Goal: Task Accomplishment & Management: Manage account settings

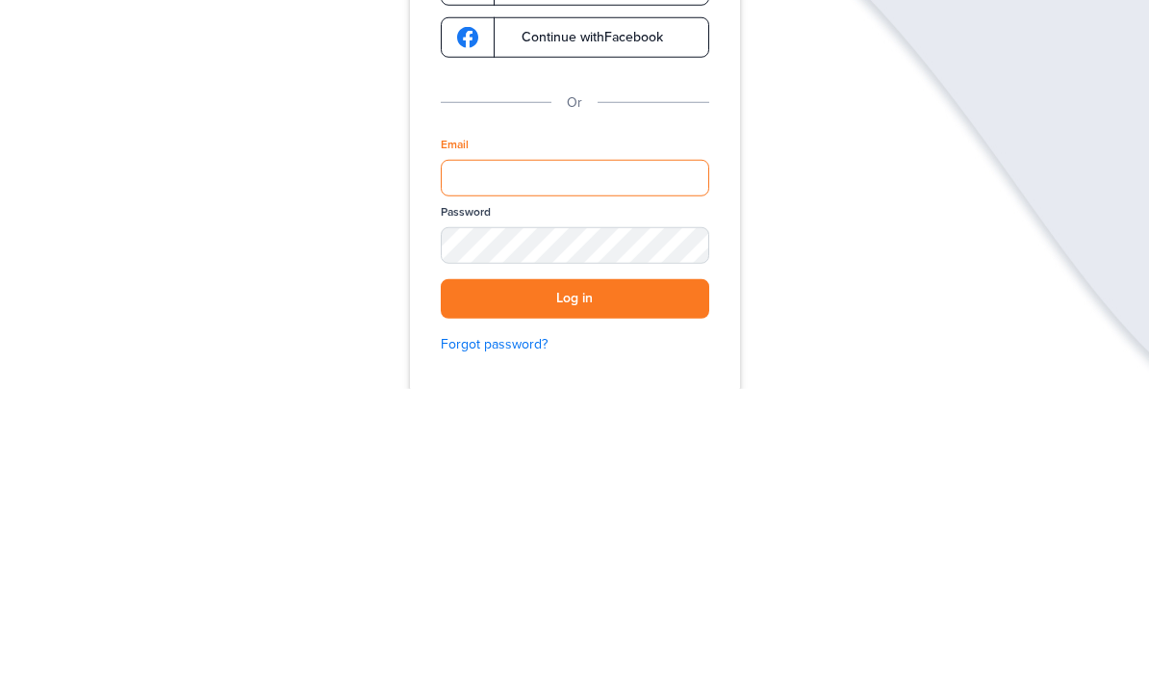
click at [552, 492] on div "Verify your Email We just resent an email with a link to set your password to .…" at bounding box center [574, 504] width 385 height 656
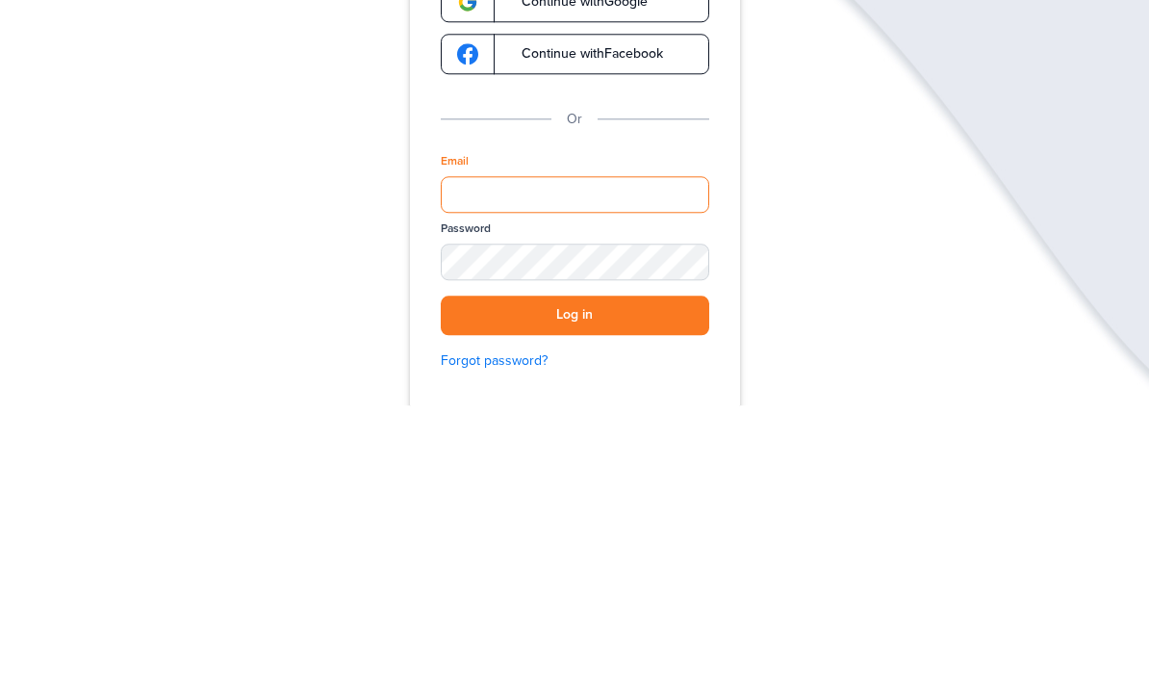
scroll to position [18, 0]
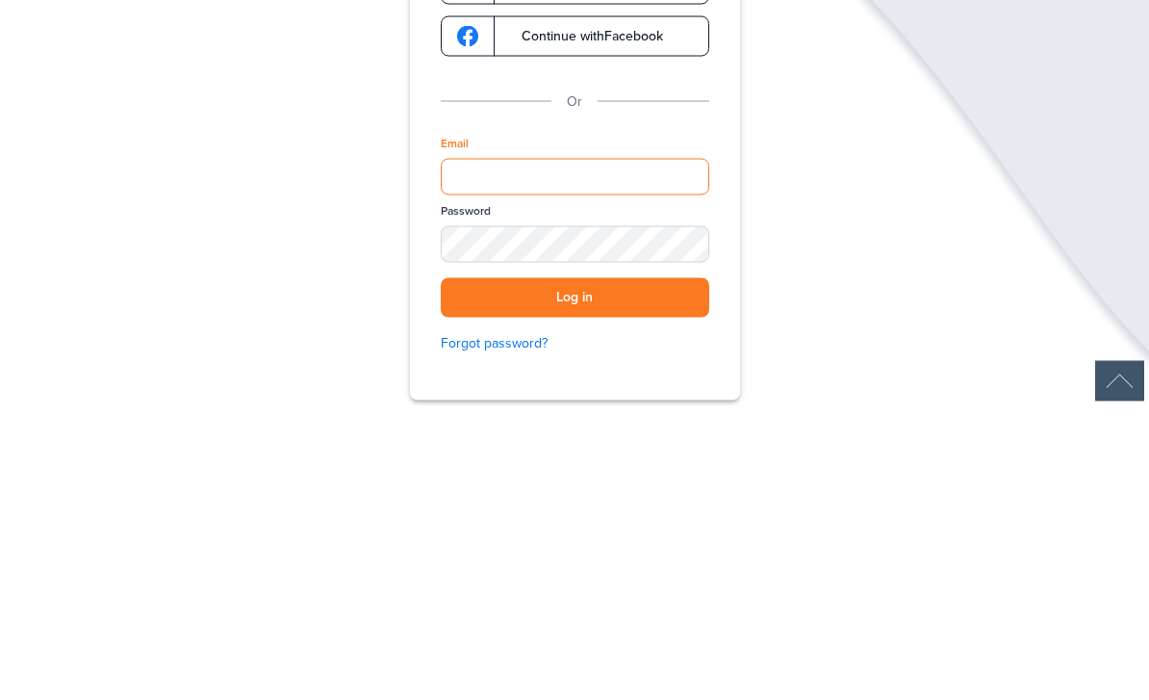
type input "**********"
click at [575, 572] on button "Log in" at bounding box center [575, 591] width 269 height 39
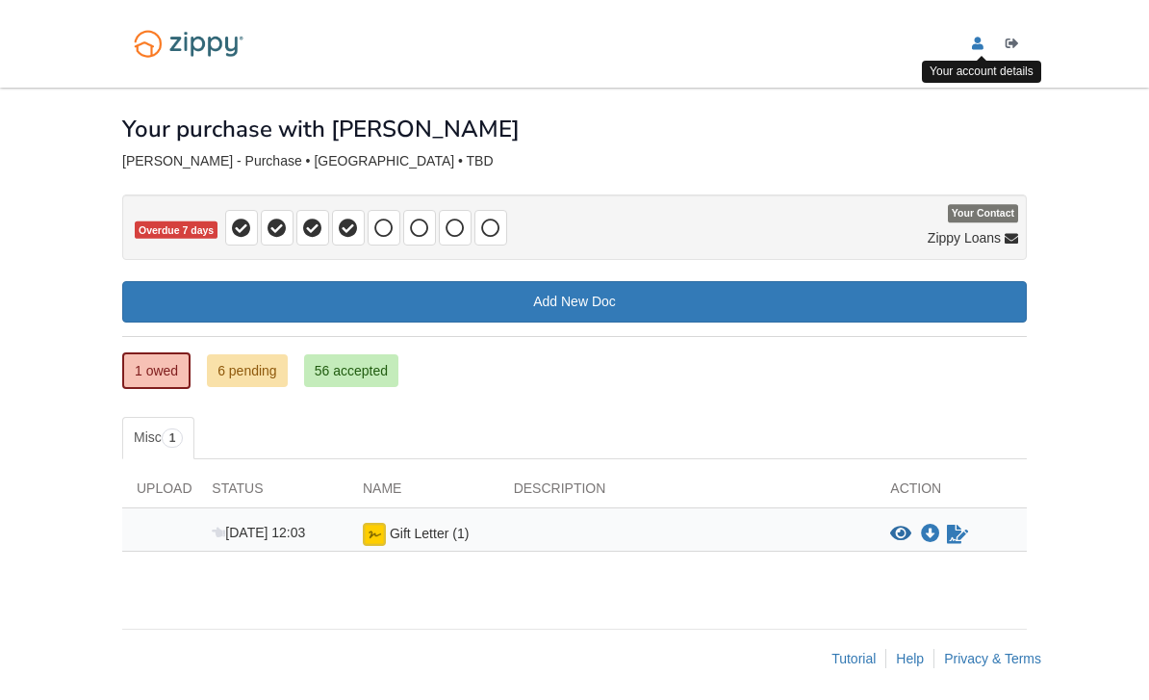
click at [985, 51] on link "[DOMAIN_NAME][EMAIL_ADDRESS][DOMAIN_NAME]" at bounding box center [981, 46] width 19 height 19
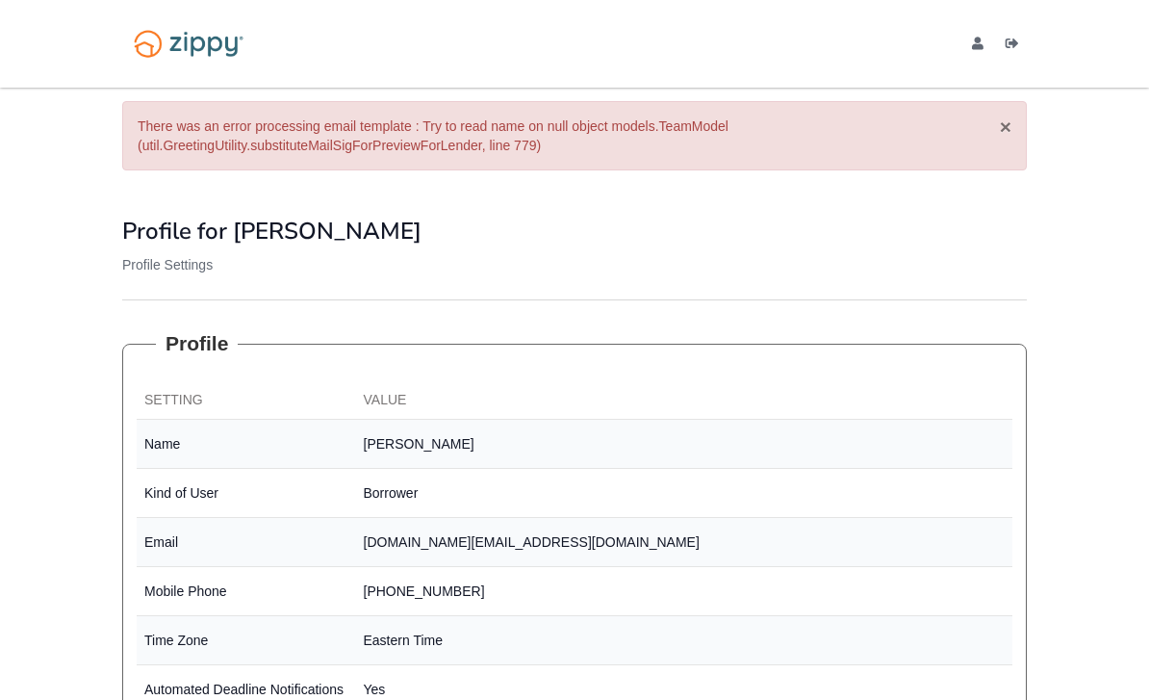
click at [1008, 132] on button "×" at bounding box center [1006, 126] width 12 height 20
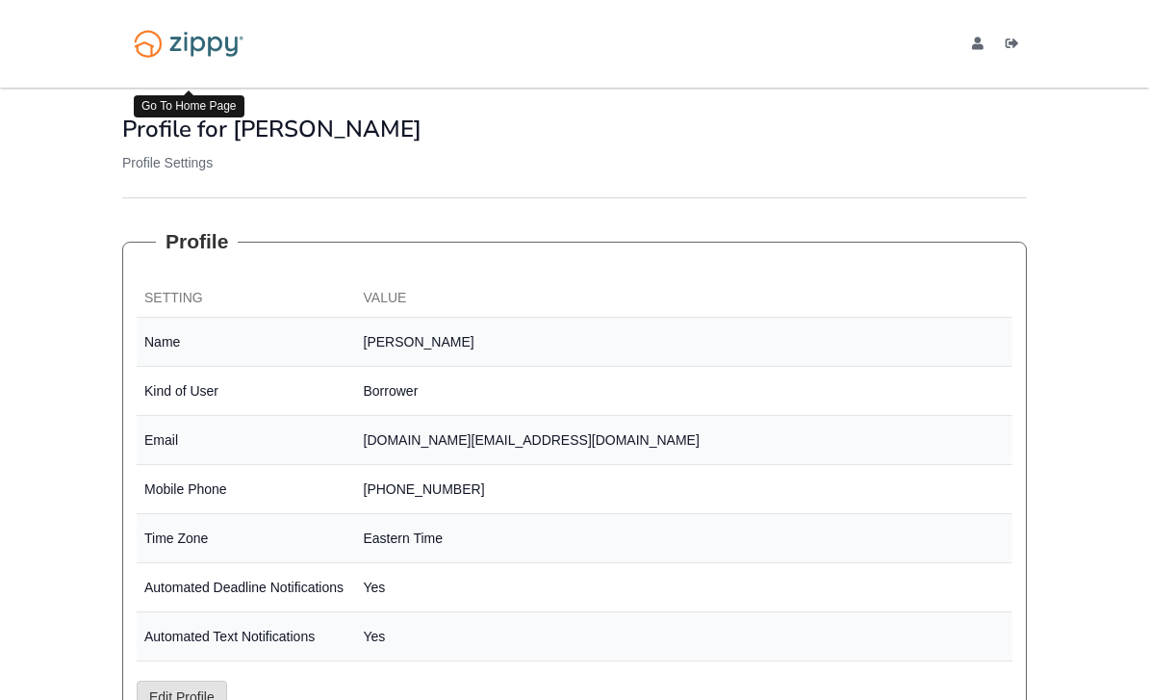
click at [192, 58] on img at bounding box center [188, 43] width 133 height 45
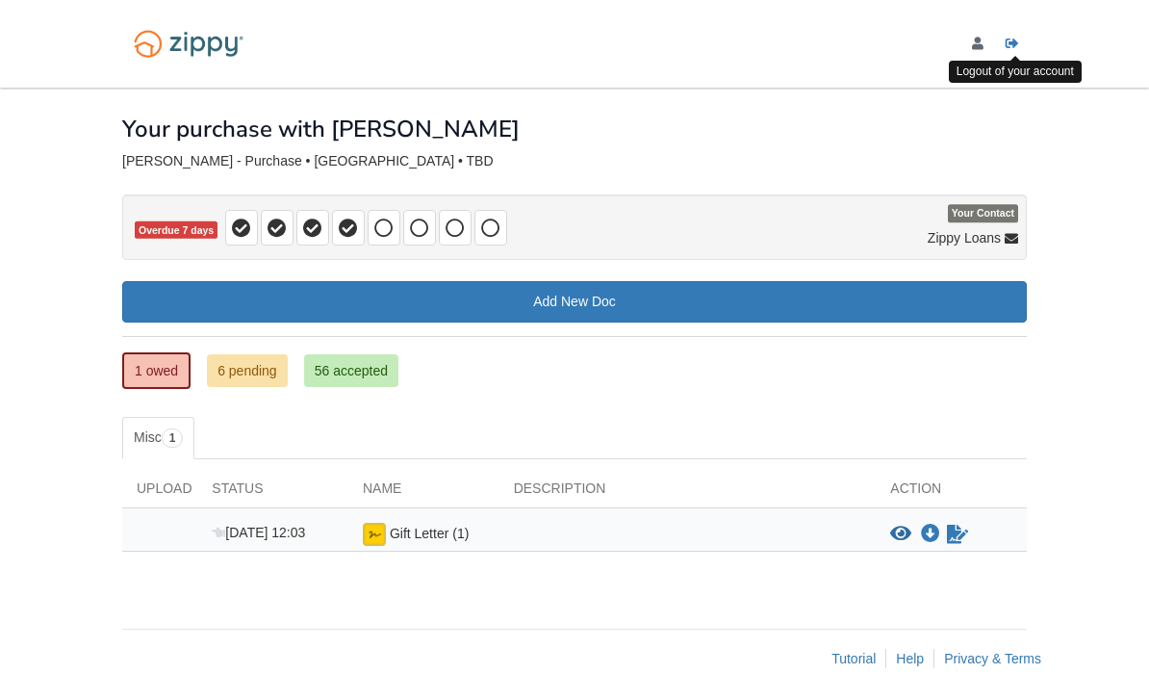
click at [1012, 39] on icon "Log out" at bounding box center [1012, 44] width 13 height 13
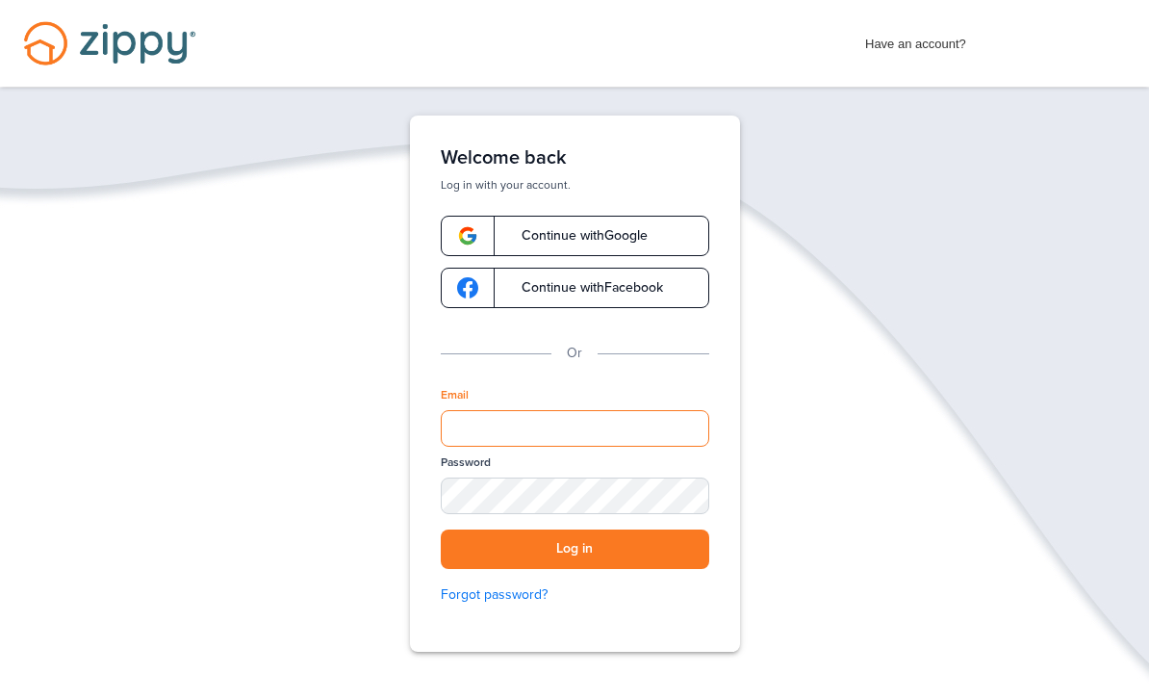
click at [495, 426] on div "Verify your Email We just resent an email with a link to set your password to .…" at bounding box center [574, 444] width 385 height 656
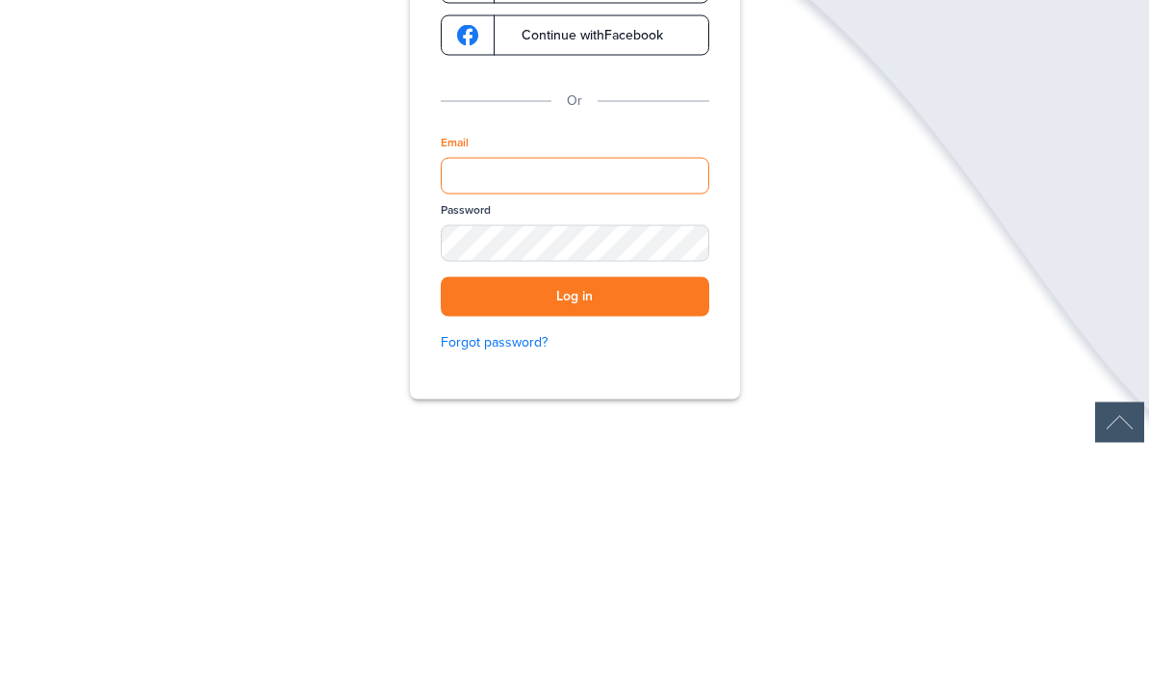
type input "**********"
click at [575, 529] on button "Log in" at bounding box center [575, 548] width 269 height 39
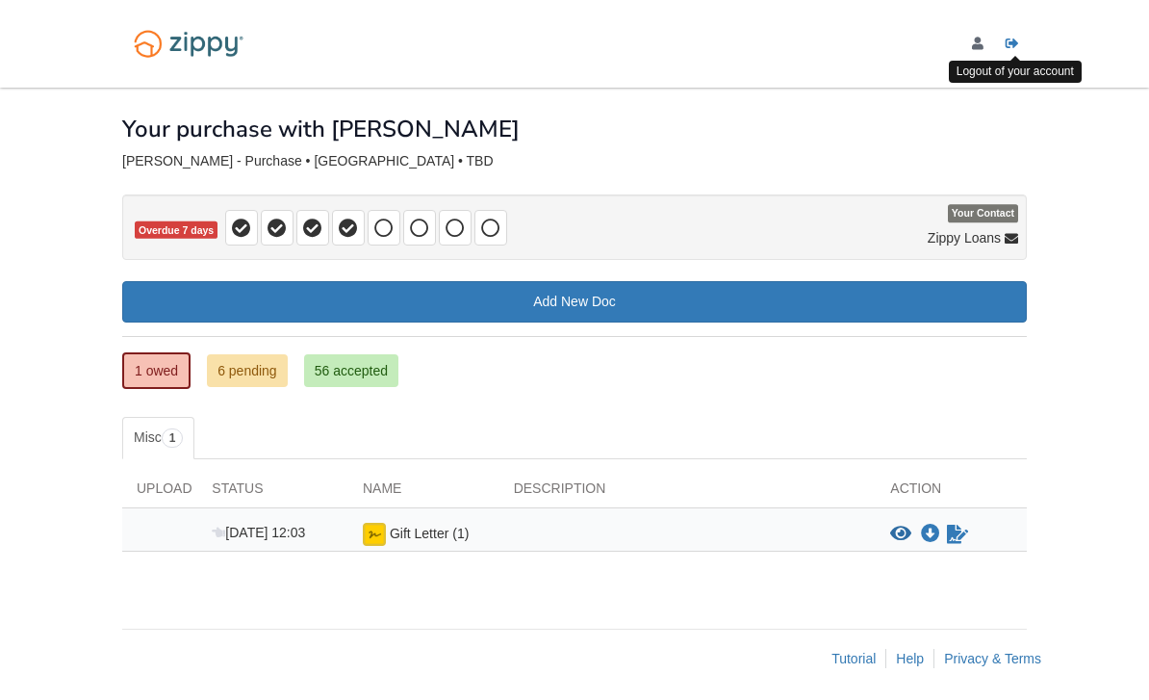
click at [1012, 53] on link "Logout" at bounding box center [1016, 46] width 21 height 19
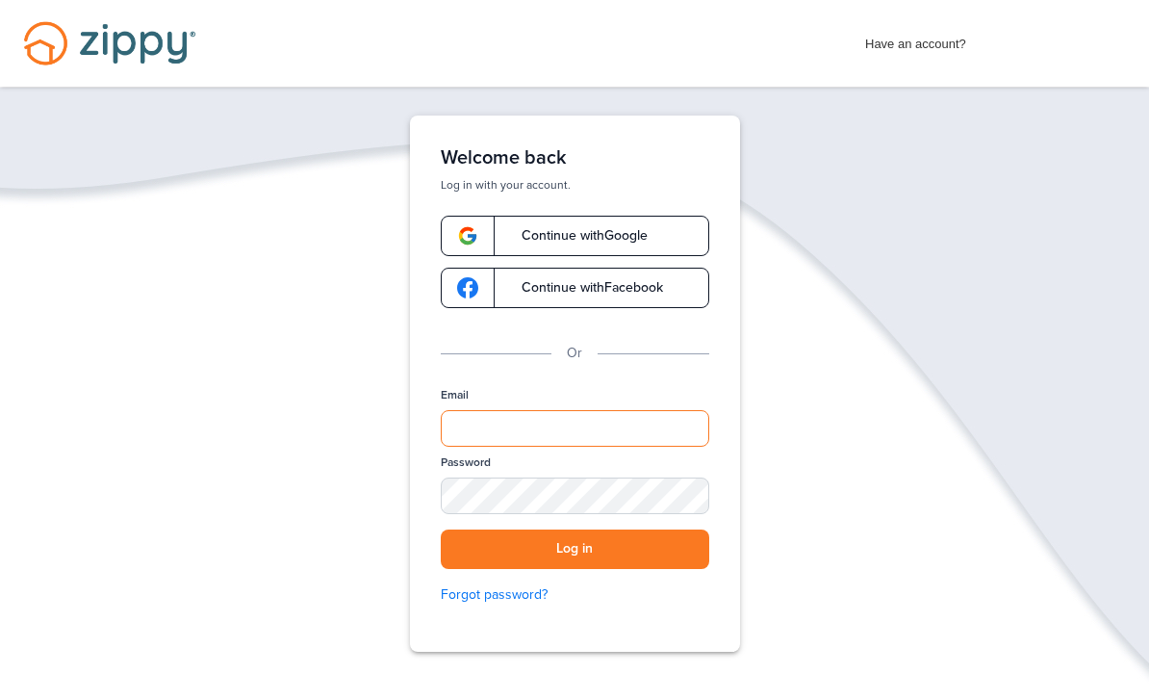
click at [553, 426] on div "Verify your Email We just resent an email with a link to set your password to .…" at bounding box center [574, 444] width 385 height 656
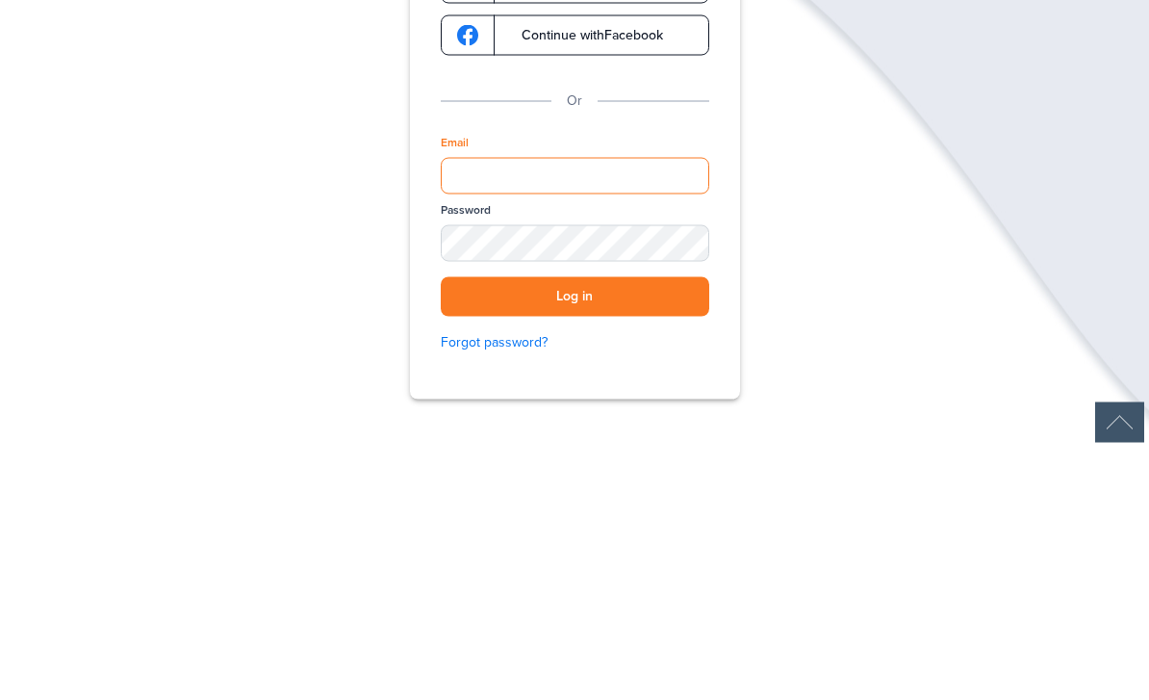
type input "**********"
click at [575, 529] on button "Log in" at bounding box center [575, 548] width 269 height 39
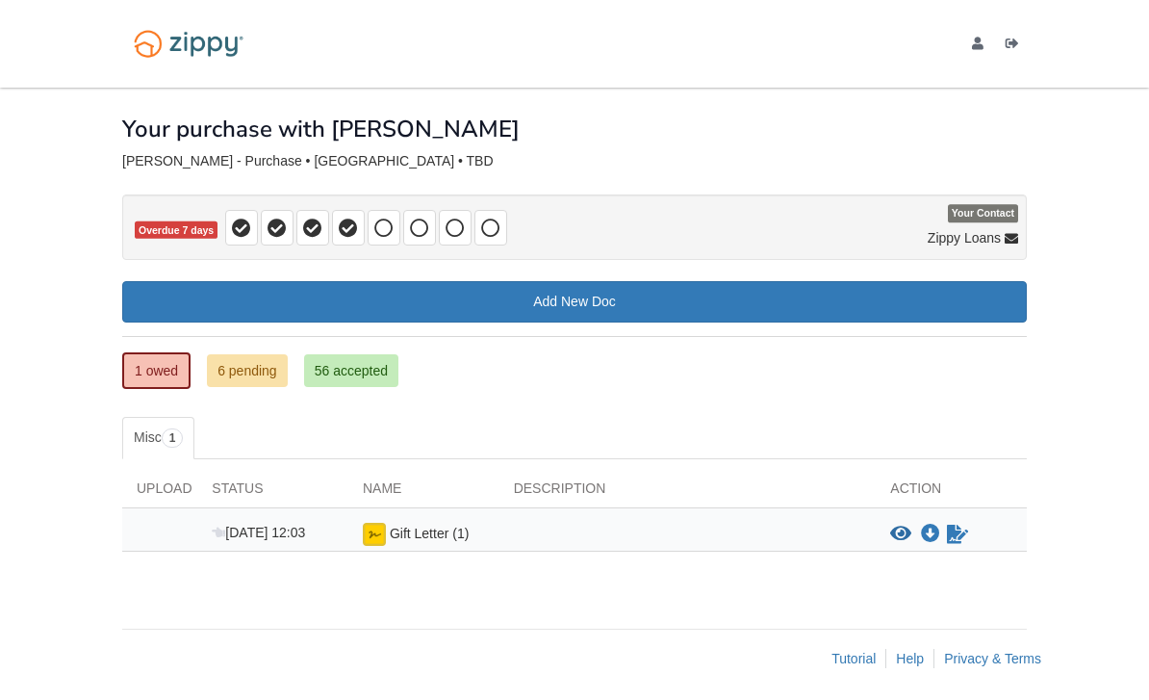
click at [241, 370] on link "6 pending" at bounding box center [247, 370] width 81 height 33
